Goal: Feedback & Contribution: Leave review/rating

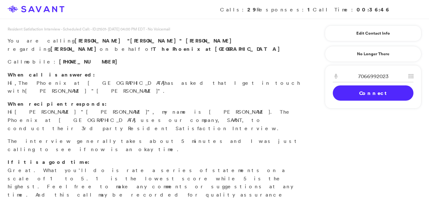
click at [362, 96] on link "Connect" at bounding box center [373, 92] width 81 height 15
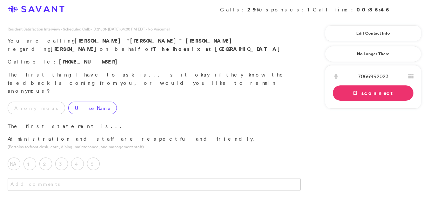
click at [68, 102] on label "Use Name" at bounding box center [92, 108] width 49 height 13
click at [92, 157] on label "5" at bounding box center [93, 163] width 13 height 13
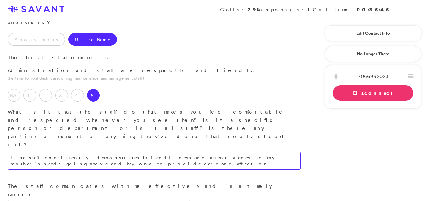
scroll to position [97, 0]
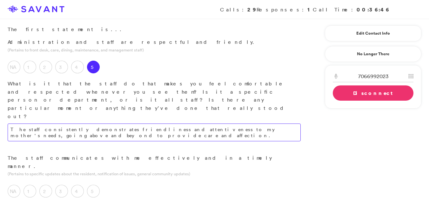
type textarea "The staff consistently demonstrates friendliness and attentiveness to my mother…"
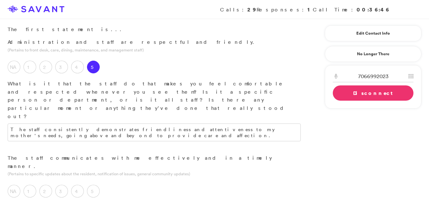
click at [96, 185] on label "5" at bounding box center [93, 191] width 13 height 13
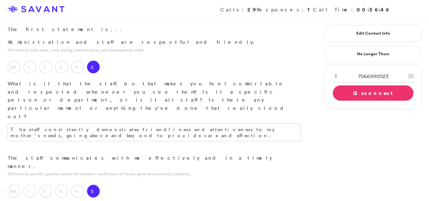
paste textarea "While there was an initial issue, the situation has since been resolved"
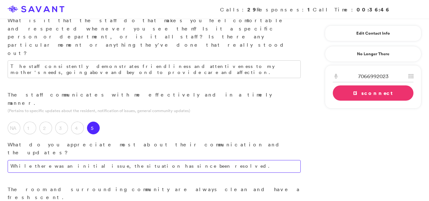
scroll to position [201, 0]
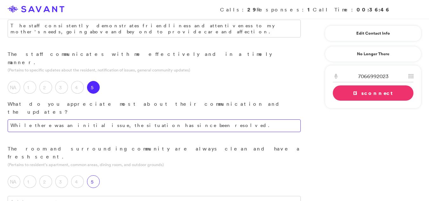
type textarea "While there was an initial issue, the situation has since been resolved."
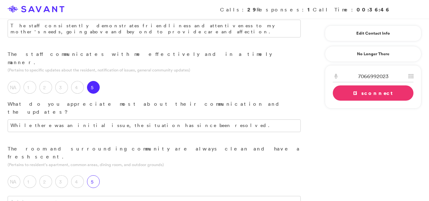
click at [98, 175] on label "5" at bounding box center [93, 181] width 13 height 13
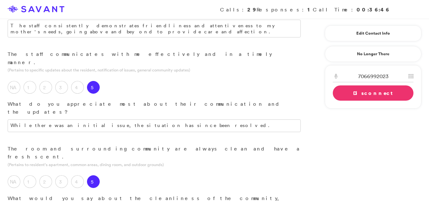
click at [139, 145] on div "The room and surrounding community are always clean and have a fresh scent. (Pe…" at bounding box center [154, 192] width 308 height 95
paste textarea "appear to be well-maintained"
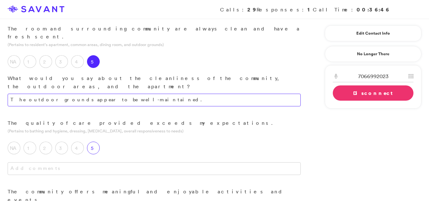
type textarea "The outdoor grounds appear to be well-maintained."
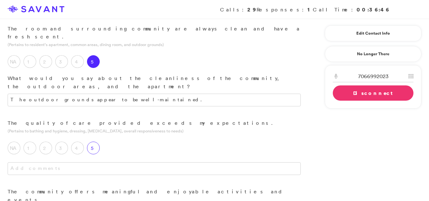
click at [94, 142] on label "5" at bounding box center [93, 148] width 13 height 13
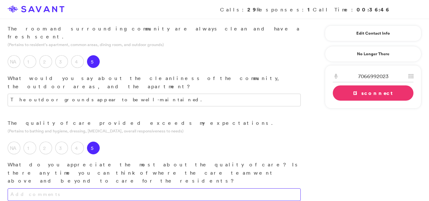
click at [35, 188] on textarea at bounding box center [154, 194] width 293 height 13
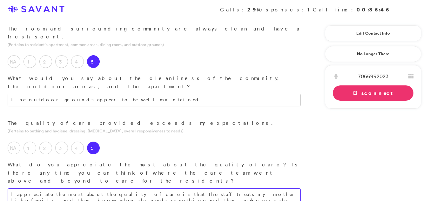
click at [141, 188] on textarea "I appreciate the most about the quality of care is that the staff treats my mot…" at bounding box center [154, 197] width 293 height 18
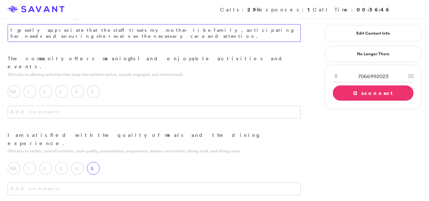
type textarea "I greatly appreciate that the staff treats my mother like family, anticipating …"
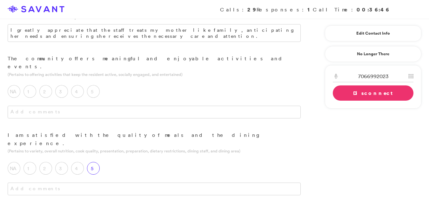
click at [98, 162] on div "5" at bounding box center [95, 170] width 16 height 16
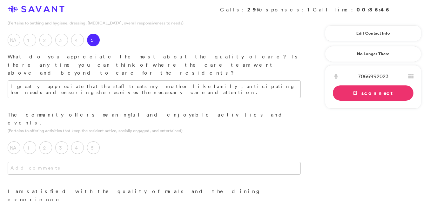
scroll to position [403, 0]
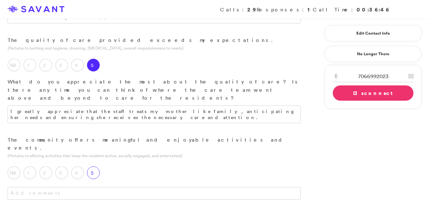
click at [89, 166] on label "5" at bounding box center [93, 172] width 13 height 13
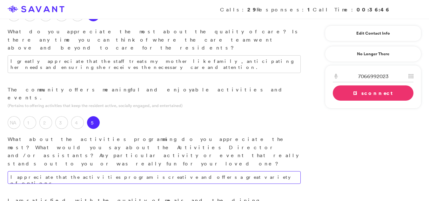
scroll to position [466, 0]
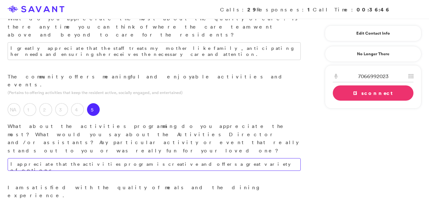
type textarea "I appreciate that the activities program is creative and offers a great variety…"
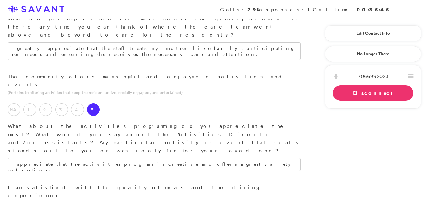
drag, startPoint x: 140, startPoint y: 139, endPoint x: 65, endPoint y: 126, distance: 75.9
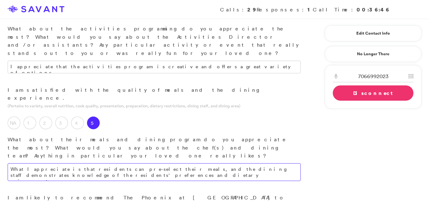
scroll to position [566, 0]
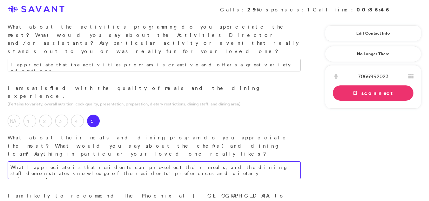
type textarea "What I appreciate is that residents can pre-select their meals, and the dining …"
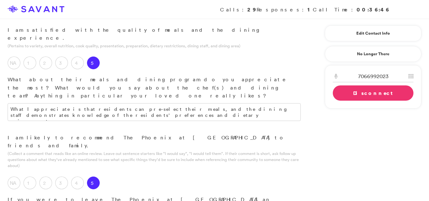
scroll to position [630, 0]
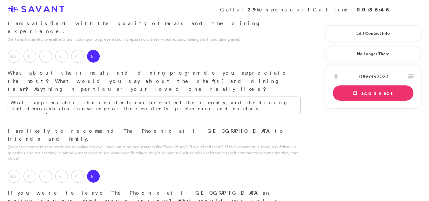
type textarea "The community is nice and my husband says we should retire there and the actvit…"
drag, startPoint x: 249, startPoint y: 119, endPoint x: 220, endPoint y: 64, distance: 61.8
type textarea "What I like the most is the saftey protercals the community has in place for it…"
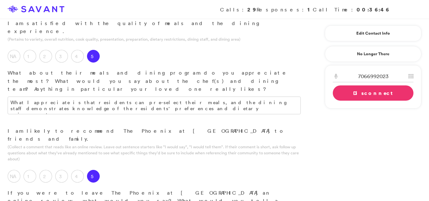
type textarea "The community is pleasant, and my husband suggests we retire there; the activit…"
drag, startPoint x: 210, startPoint y: 118, endPoint x: 108, endPoint y: 150, distance: 107.2
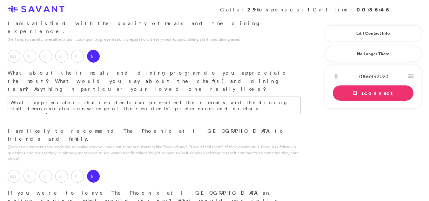
type textarea "They need improve the laundry and make sure it dosent come back wrinked. My mot…"
click at [328, 95] on div "7066992023 1 2 A B C 3 D E F 4 G H I 5 J K L 6 M N O 7 P Q R S 8 T U V 9 W X Y …" at bounding box center [373, 86] width 96 height 43
click at [333, 93] on div "Loading Connecting Connect Disconnect" at bounding box center [373, 85] width 81 height 30
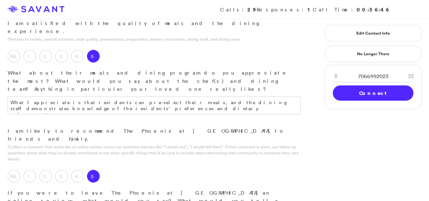
type textarea "I am most satisfied with the safety protocols implemented by the community for …"
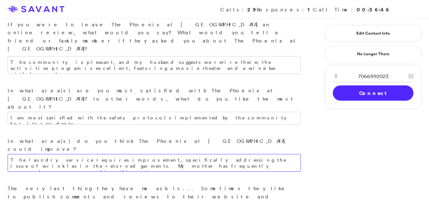
scroll to position [760, 0]
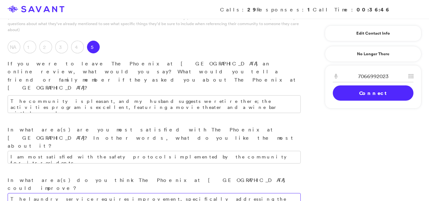
type textarea "The laundry service requires improvement, specifically addressing the issue of …"
drag, startPoint x: 26, startPoint y: 75, endPoint x: 20, endPoint y: 77, distance: 7.1
